Goal: Find contact information: Find contact information

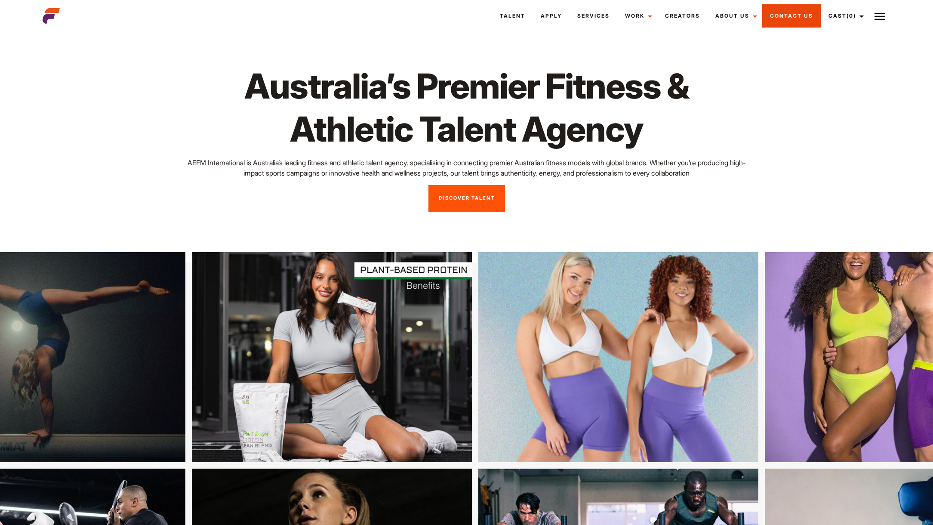
click at [788, 15] on link "Contact Us" at bounding box center [791, 15] width 58 height 23
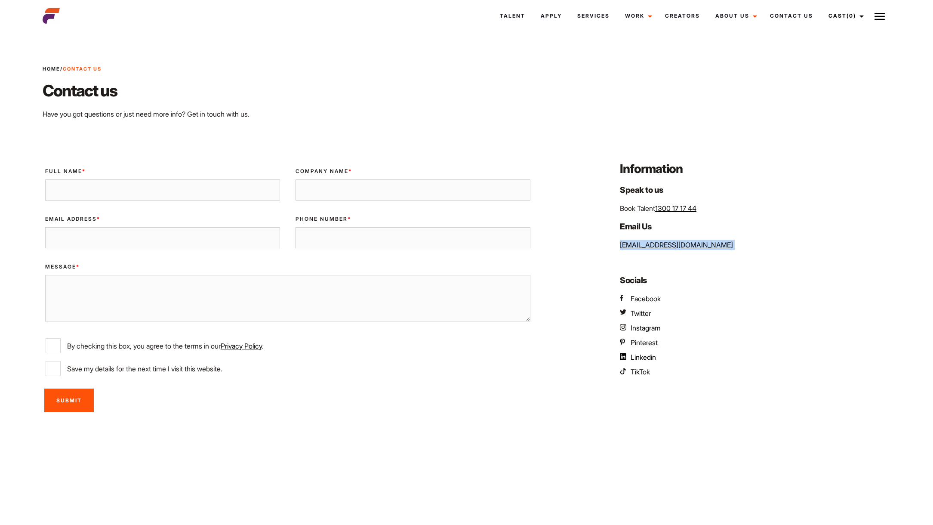
drag, startPoint x: 623, startPoint y: 252, endPoint x: 619, endPoint y: 247, distance: 6.4
click at [619, 247] on div "Information Speak to us Book Talent 1300 17 17 44 Email Us [EMAIL_ADDRESS][DOMA…" at bounding box center [753, 288] width 286 height 257
copy link "[EMAIL_ADDRESS][DOMAIN_NAME]"
